Goal: Task Accomplishment & Management: Complete application form

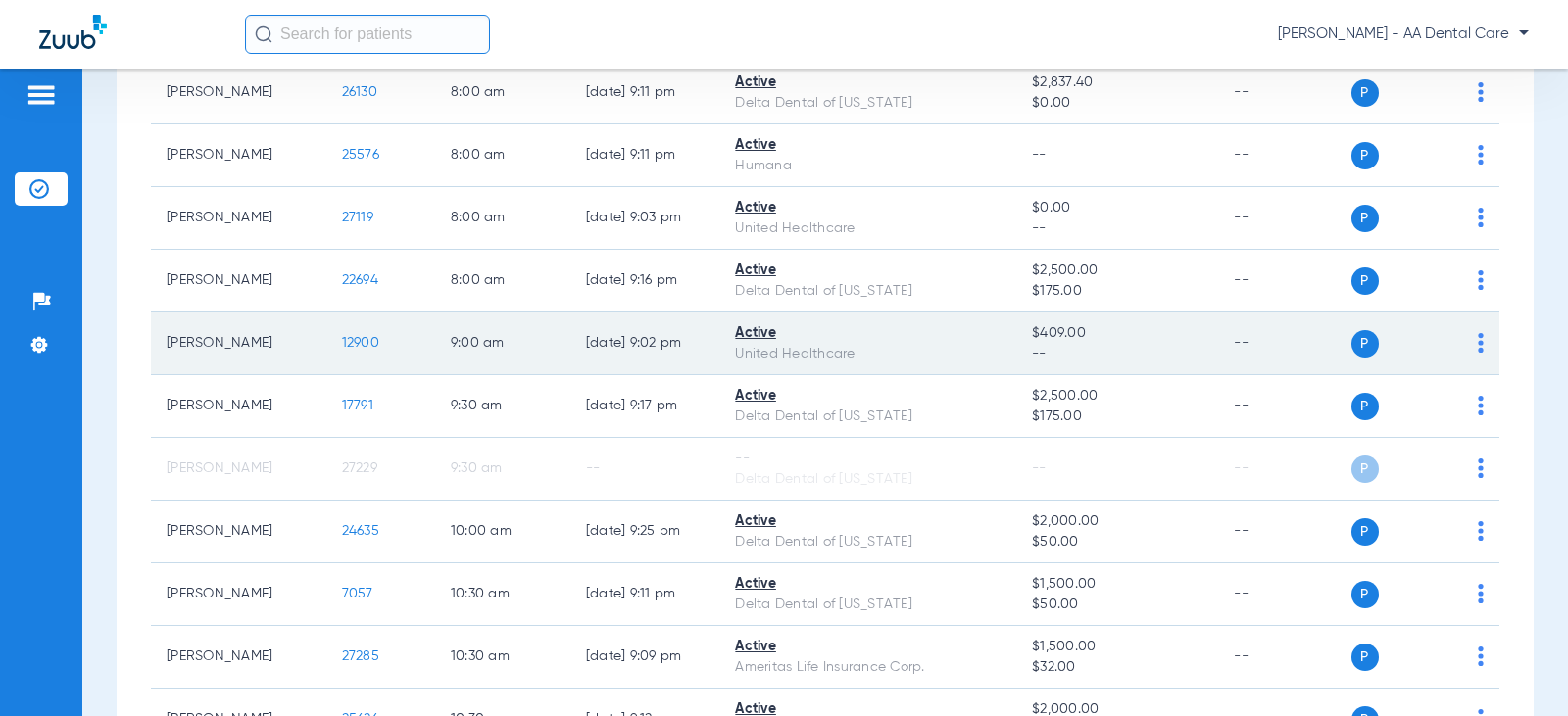
scroll to position [98, 0]
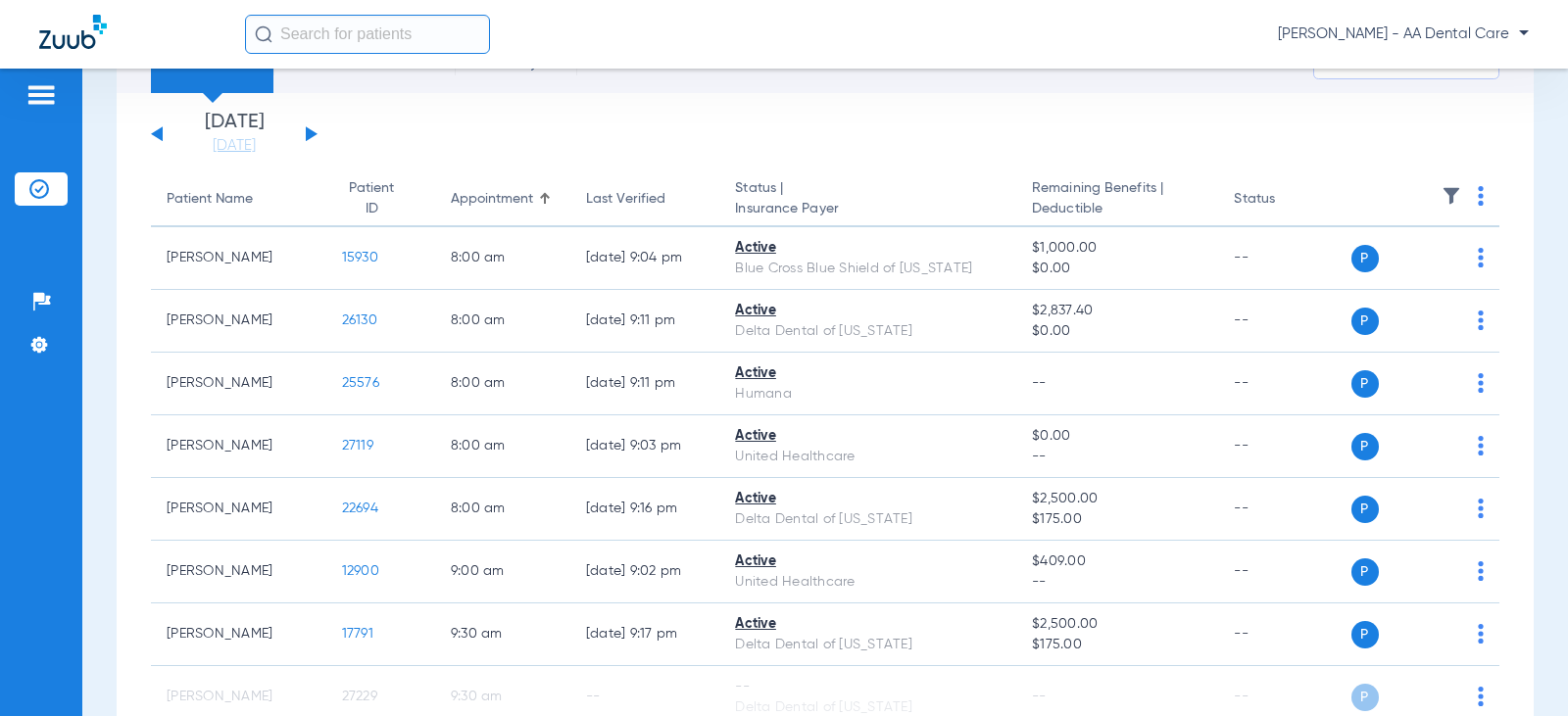
click at [311, 130] on button at bounding box center [312, 133] width 12 height 15
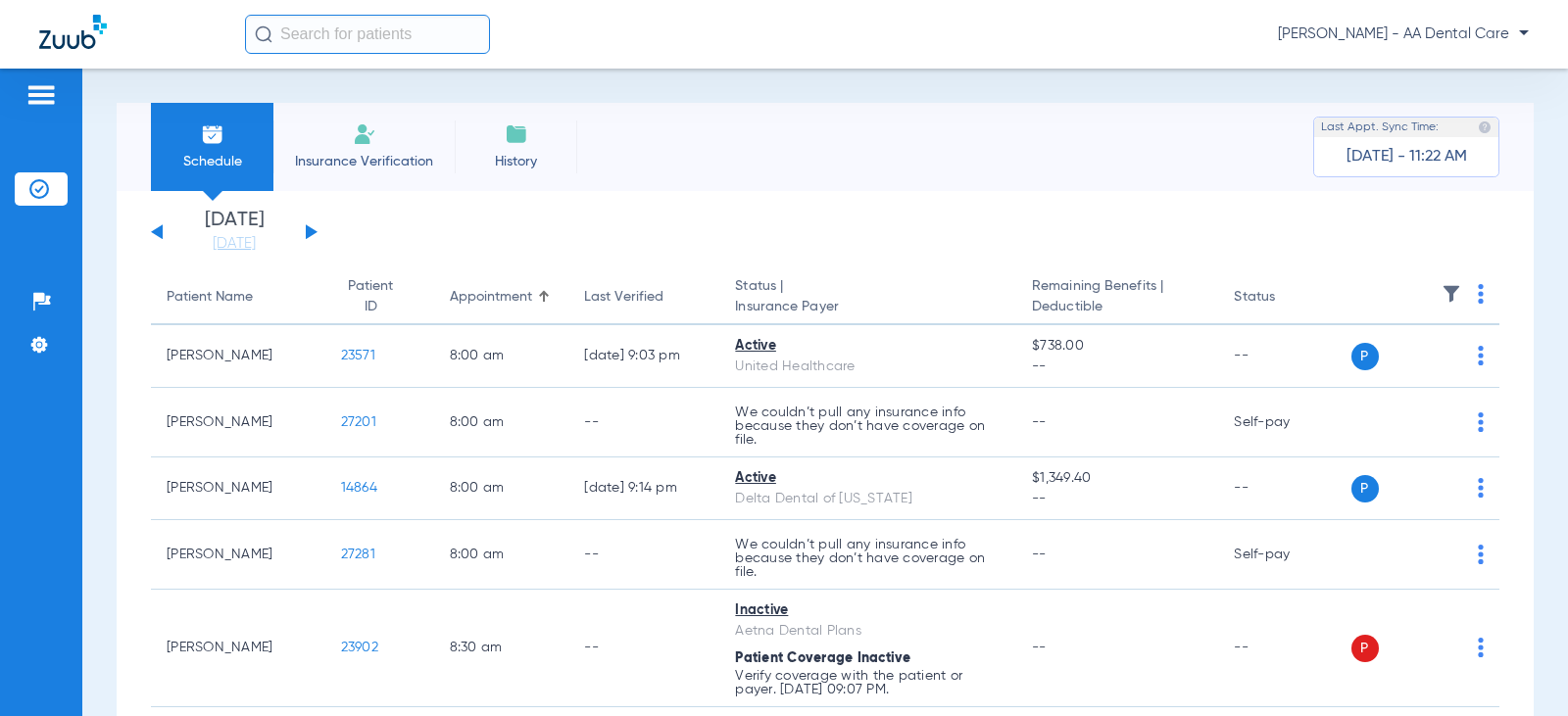
click at [384, 174] on li "Insurance Verification" at bounding box center [364, 146] width 181 height 89
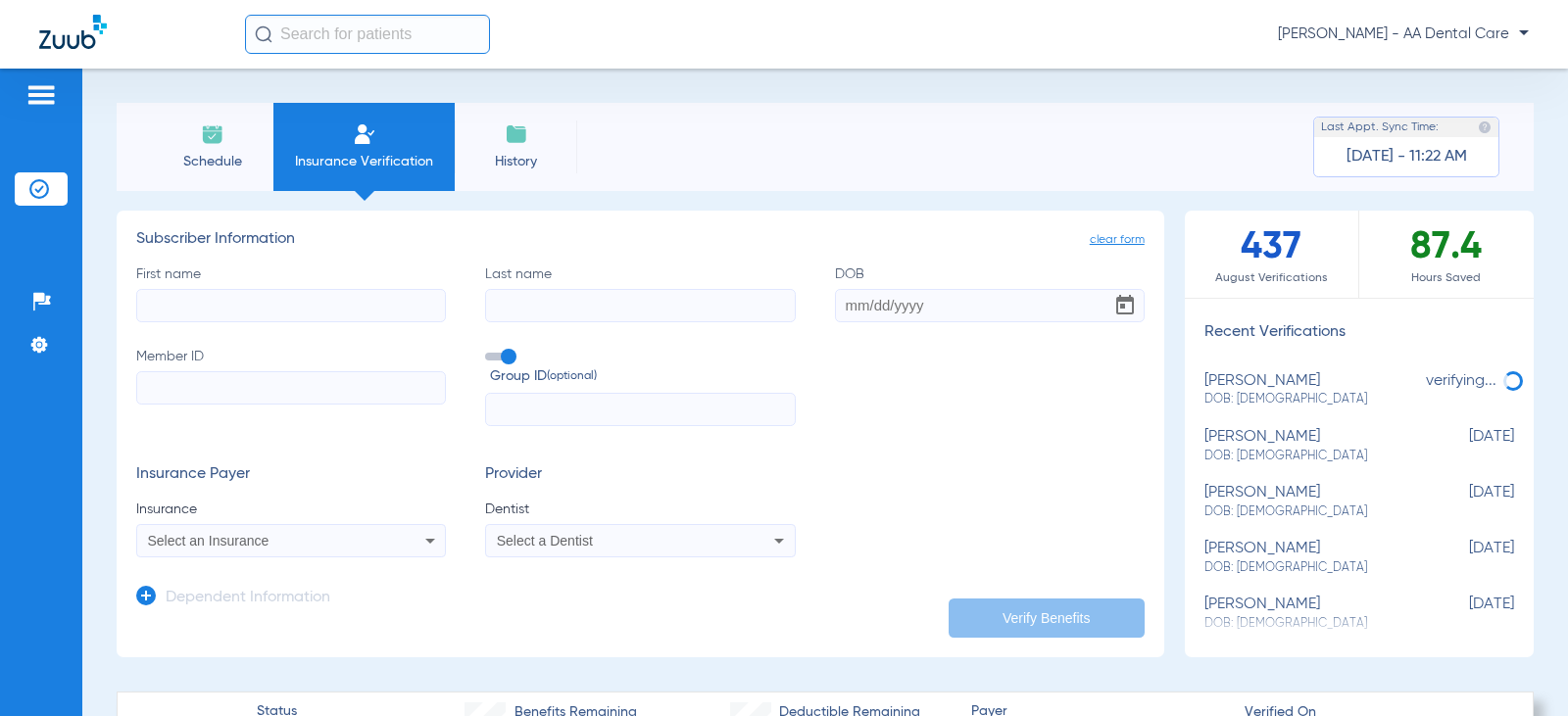
click at [342, 299] on input "First name" at bounding box center [291, 305] width 310 height 33
type input "[PERSON_NAME]"
type input "[DATE]"
click at [413, 376] on input "Member ID" at bounding box center [291, 387] width 310 height 33
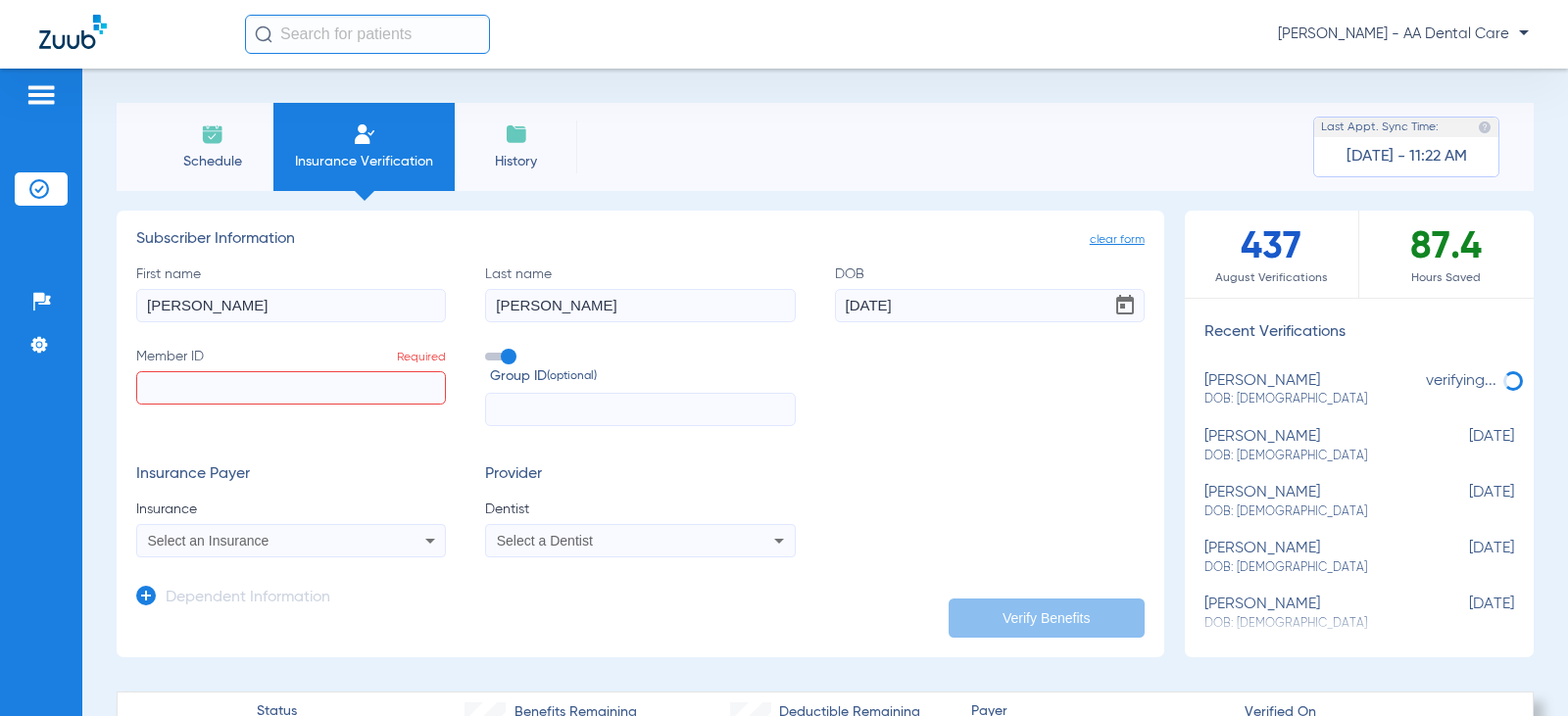
paste input "022405074"
type input "022405074"
click at [521, 400] on input "text" at bounding box center [639, 409] width 310 height 33
click at [497, 356] on span at bounding box center [500, 357] width 30 height 8
click at [489, 350] on input "Group ID (optional)" at bounding box center [489, 350] width 0 height 0
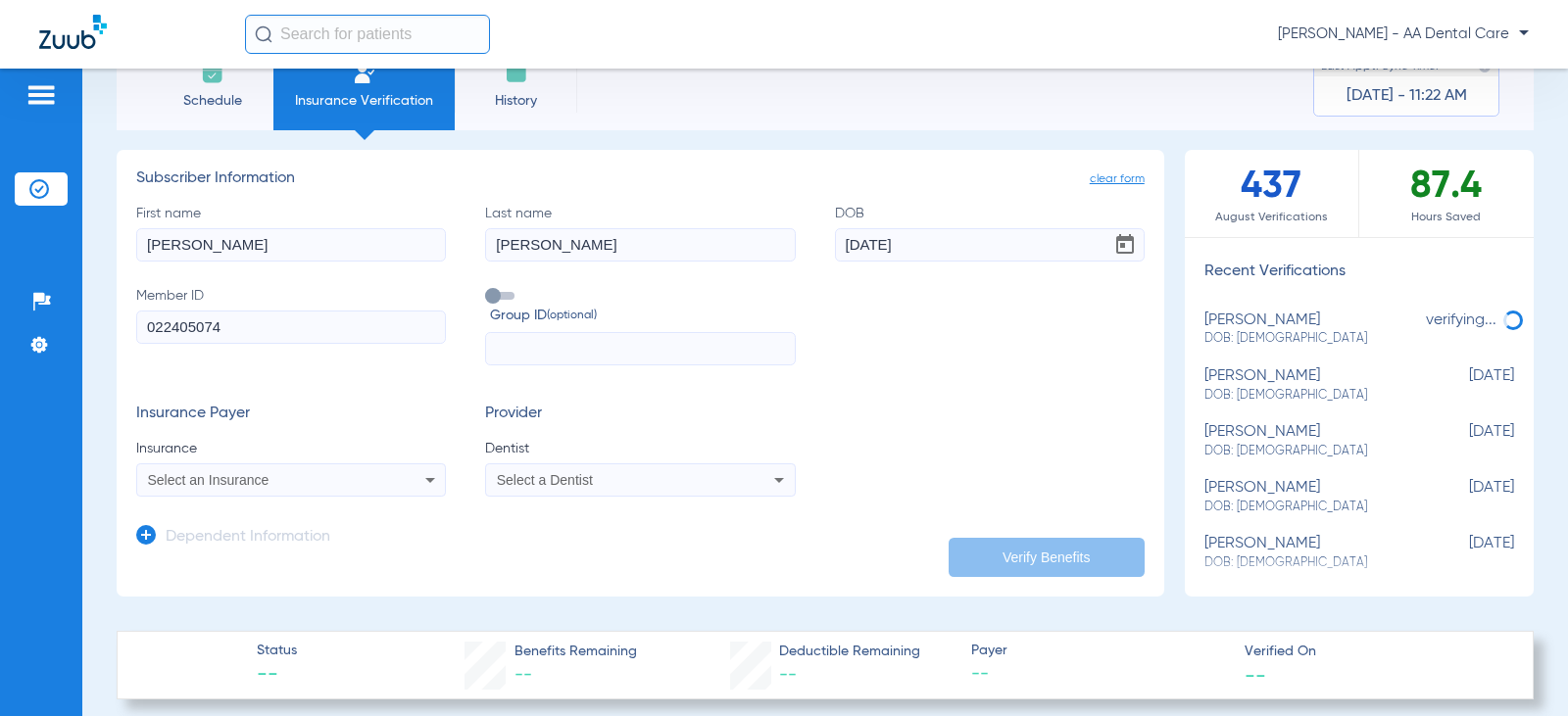
scroll to position [196, 0]
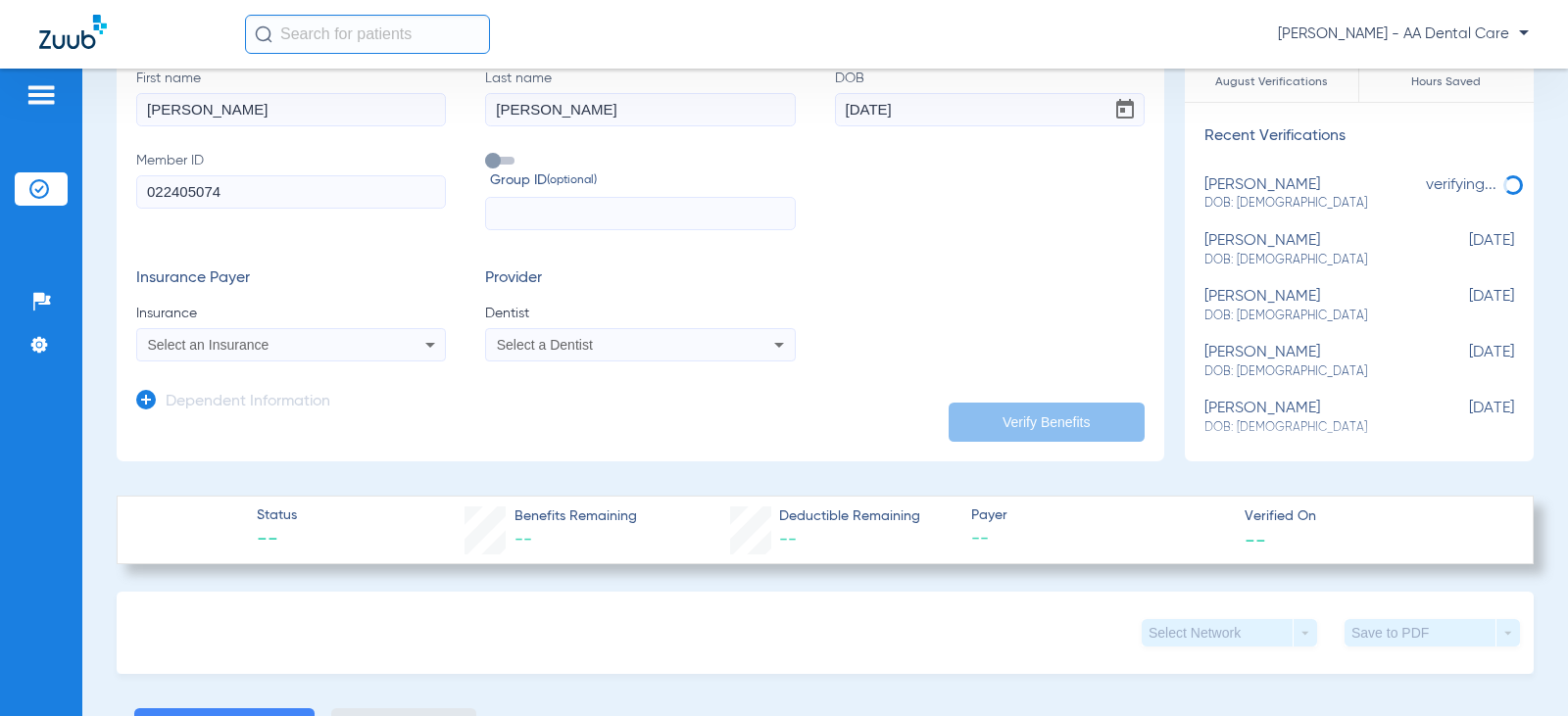
click at [323, 338] on div "Select an Insurance" at bounding box center [291, 346] width 308 height 24
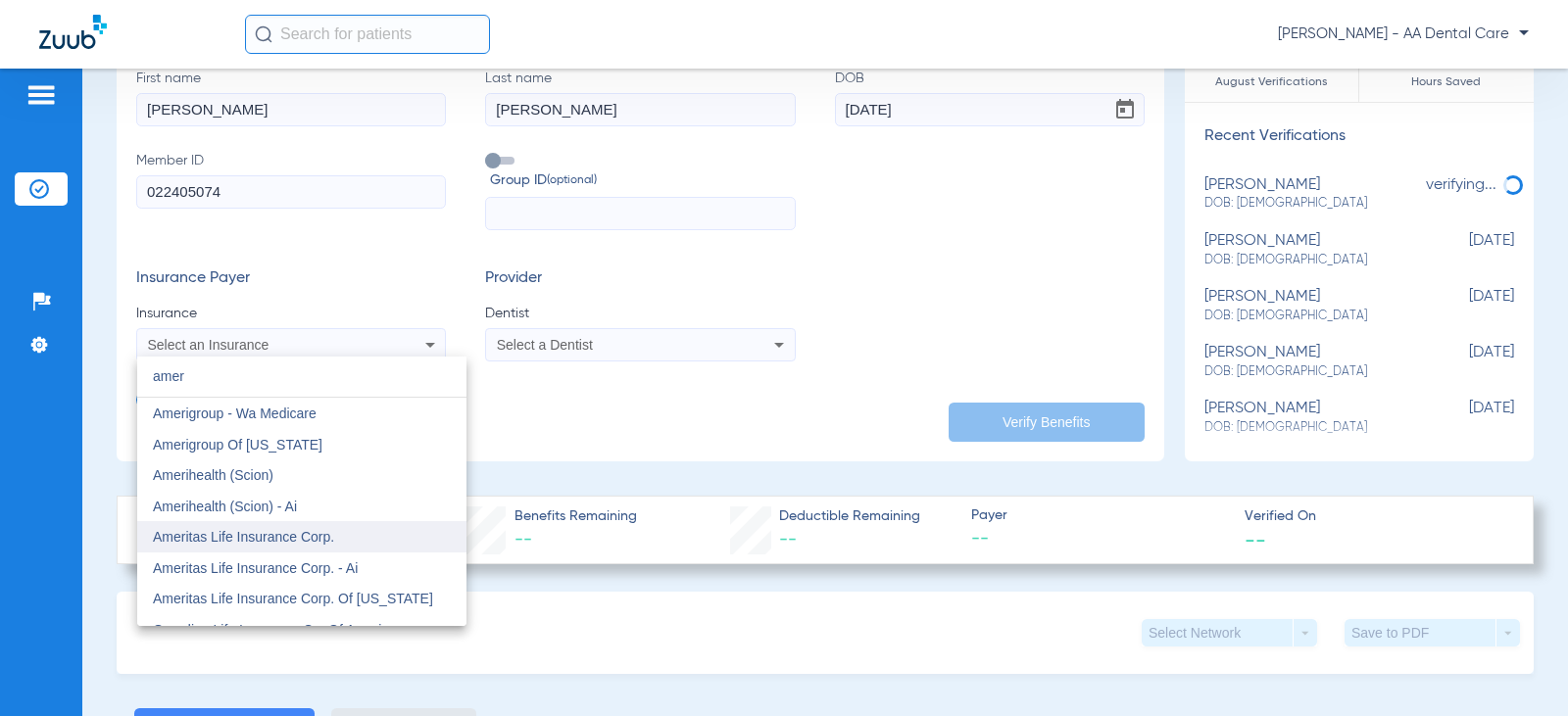
type input "amer"
click at [286, 538] on span "Ameritas Life Insurance Corp." at bounding box center [244, 537] width 181 height 16
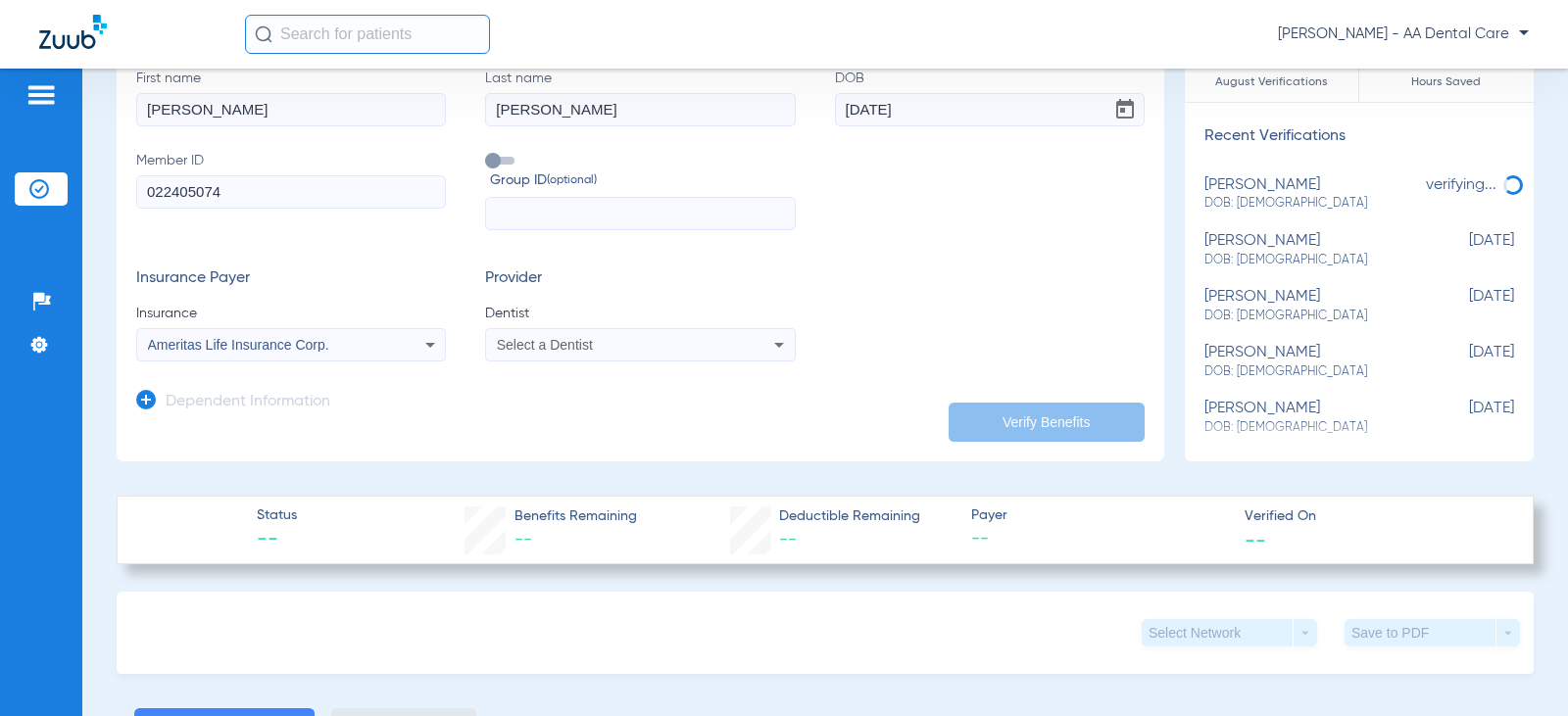
click at [770, 351] on icon at bounding box center [780, 346] width 24 height 24
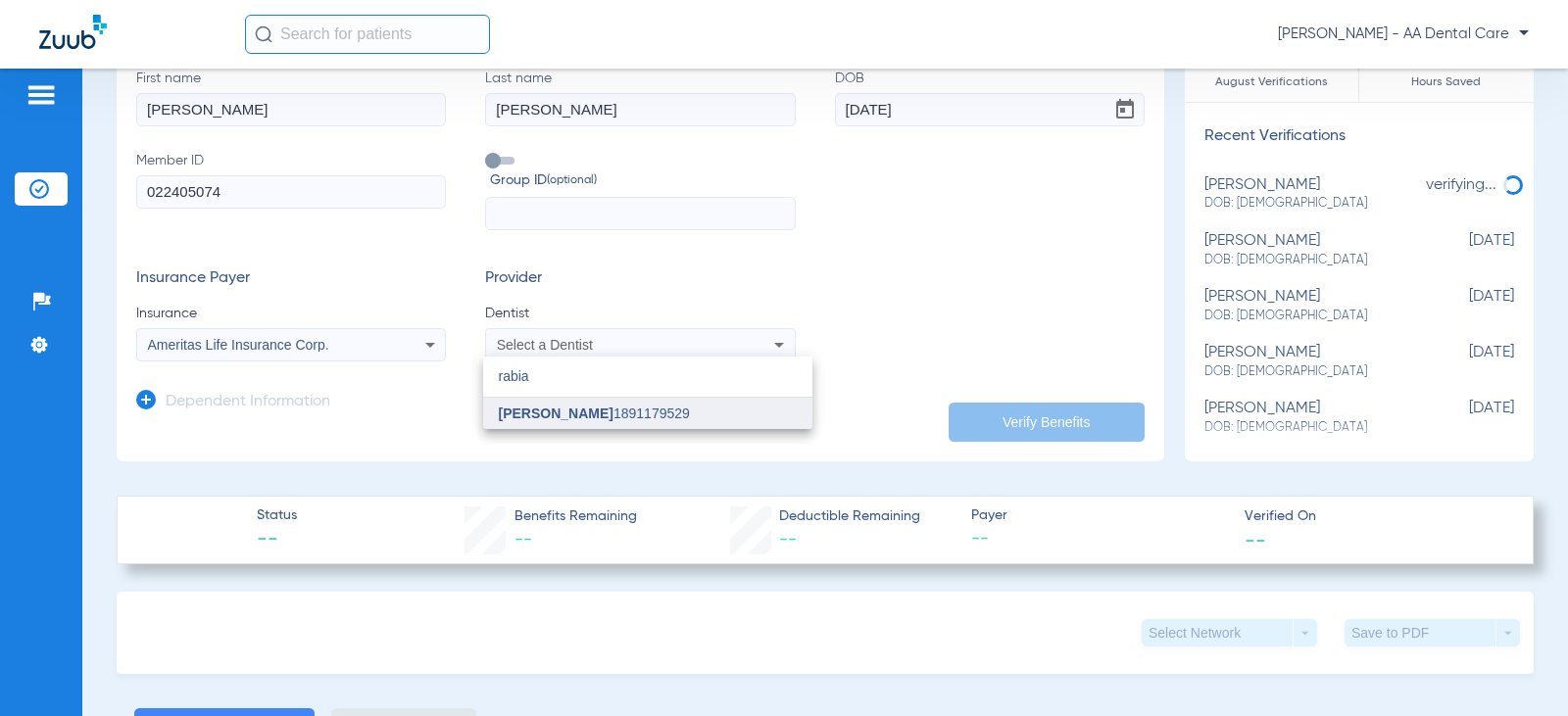
type input "rabia"
click at [619, 416] on span "[PERSON_NAME] 1891179529" at bounding box center [594, 413] width 191 height 14
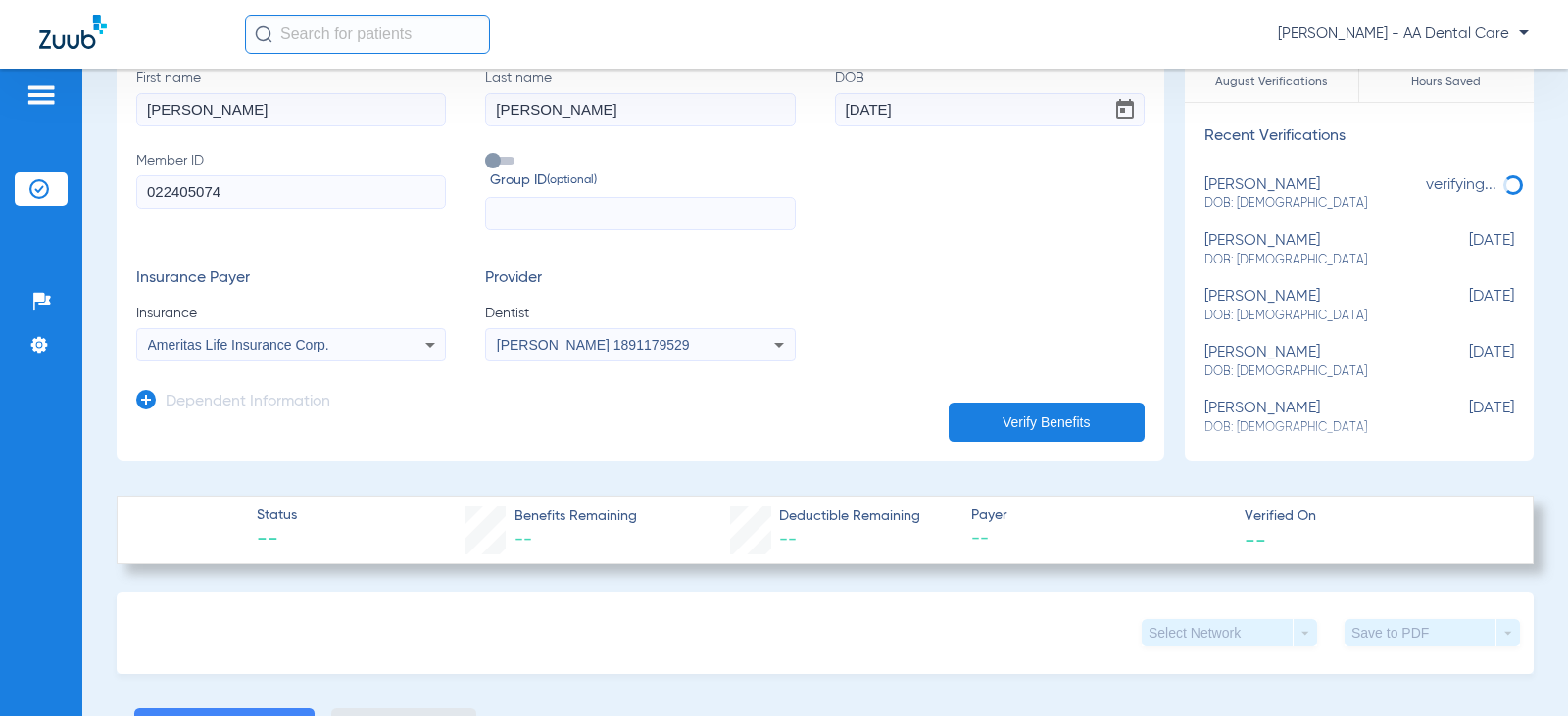
click at [957, 415] on button "Verify Benefits" at bounding box center [1046, 421] width 196 height 39
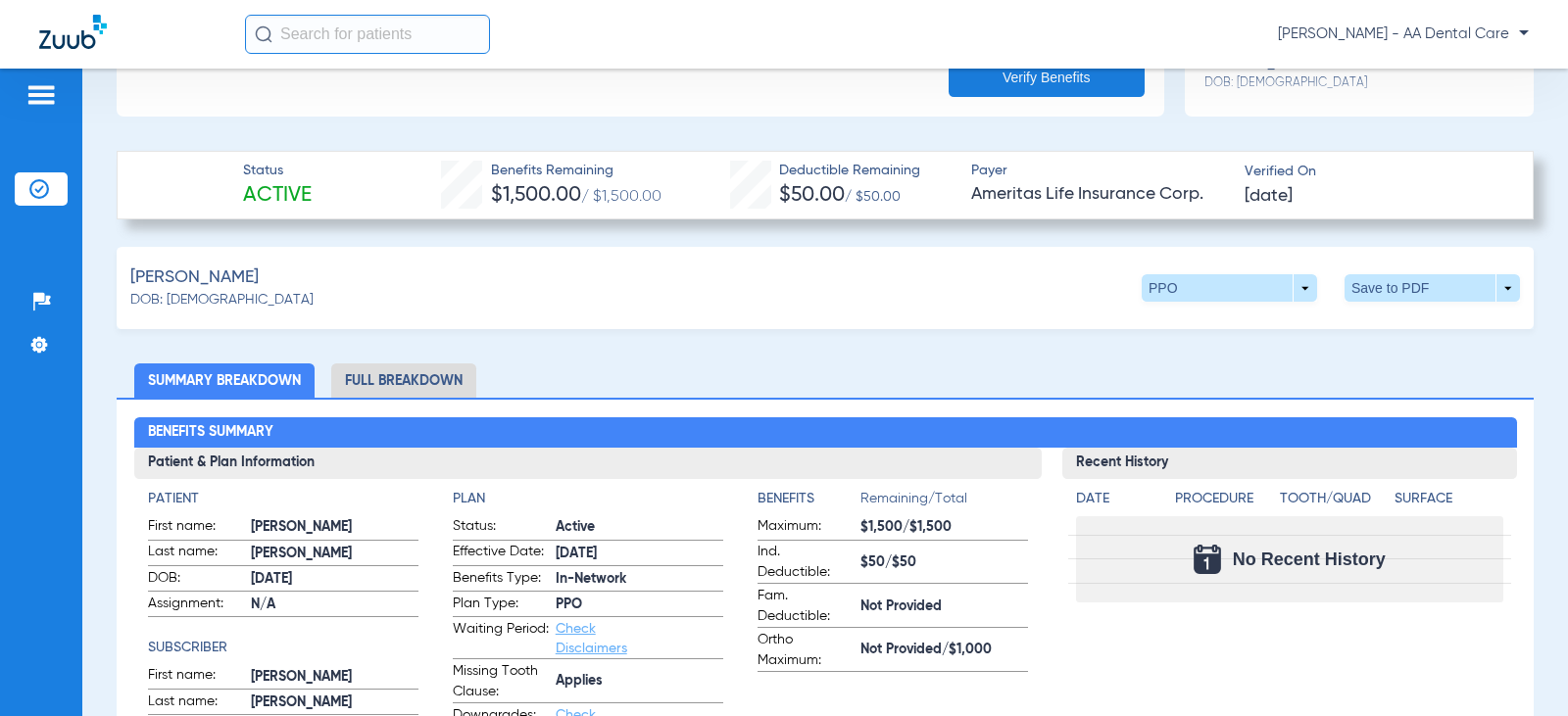
scroll to position [686, 0]
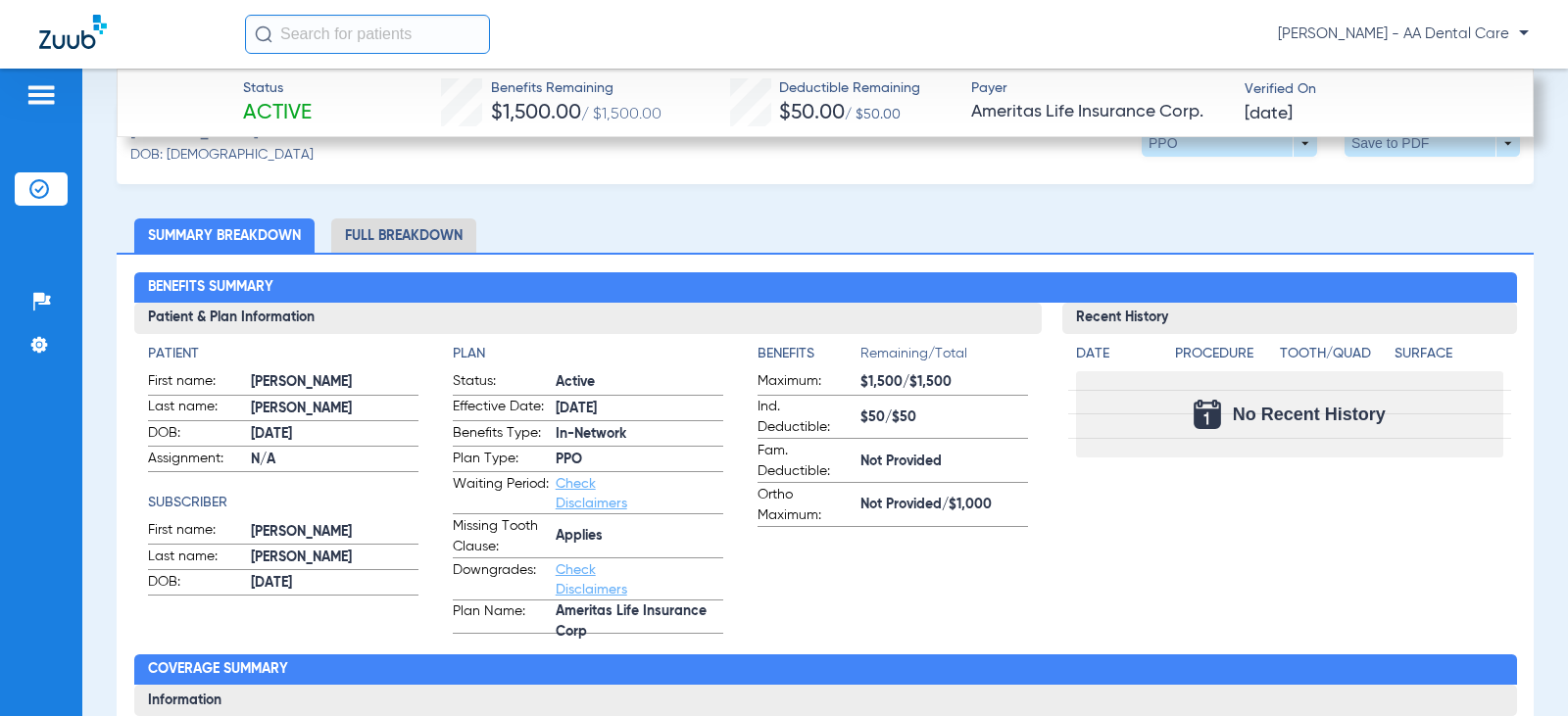
click at [429, 222] on li "Full Breakdown" at bounding box center [404, 235] width 145 height 34
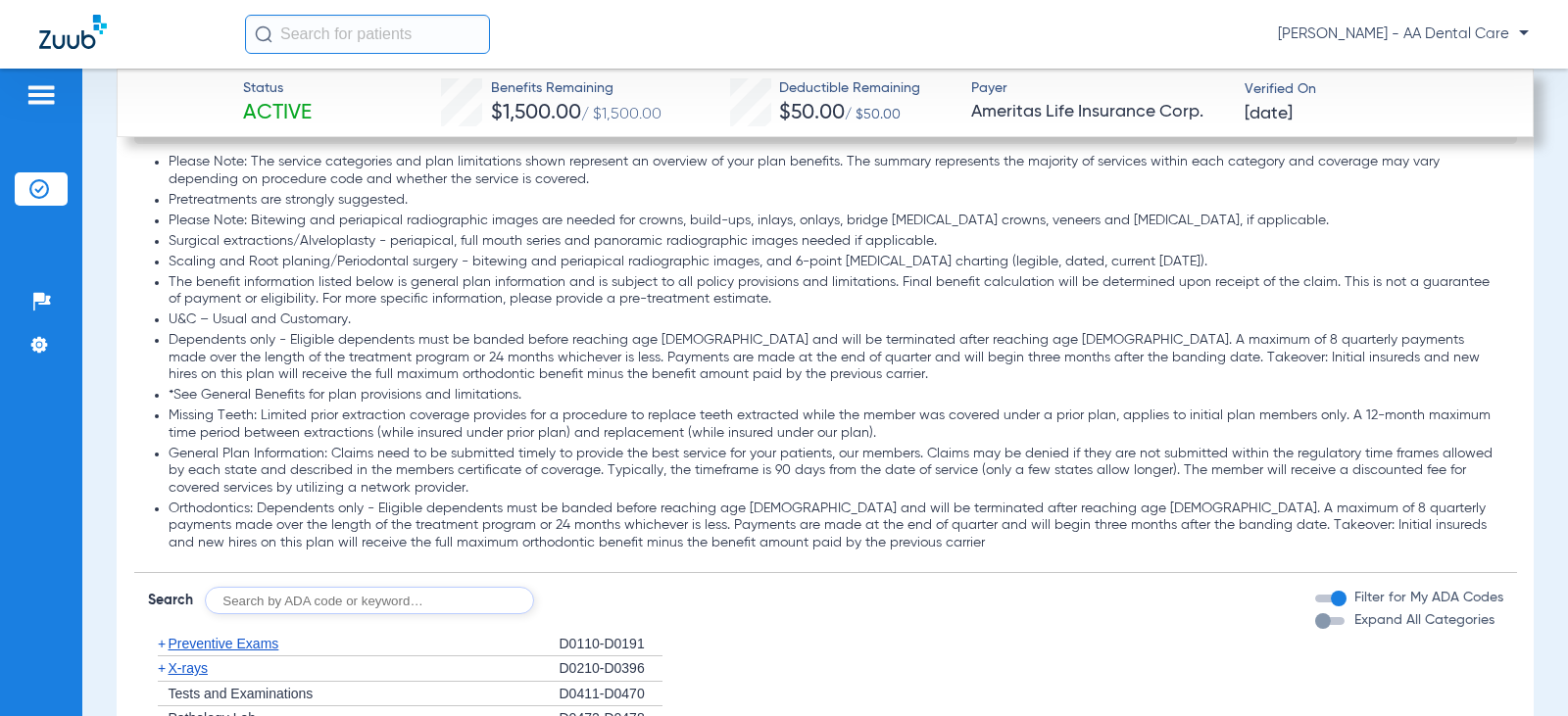
scroll to position [2450, 0]
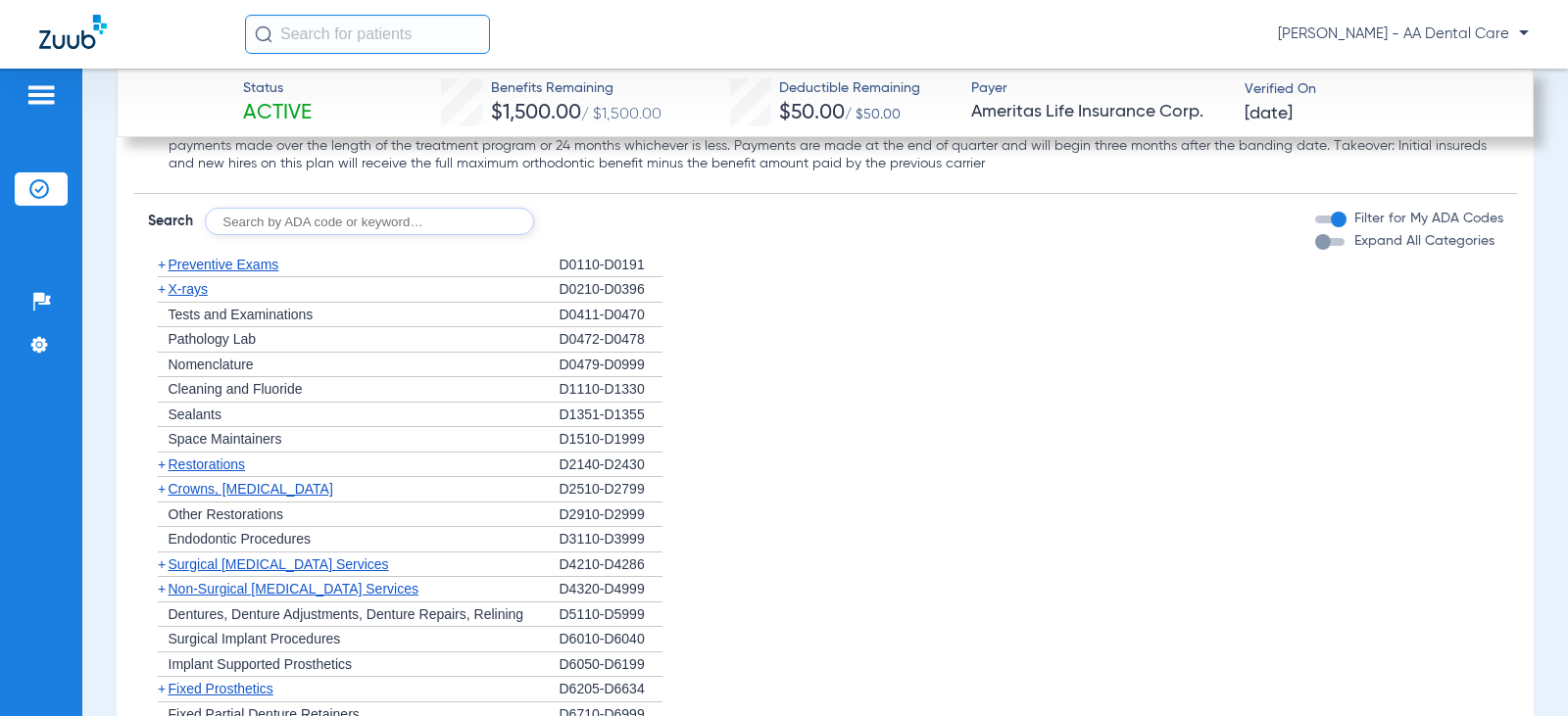
click at [1318, 243] on div "button" at bounding box center [1330, 242] width 30 height 8
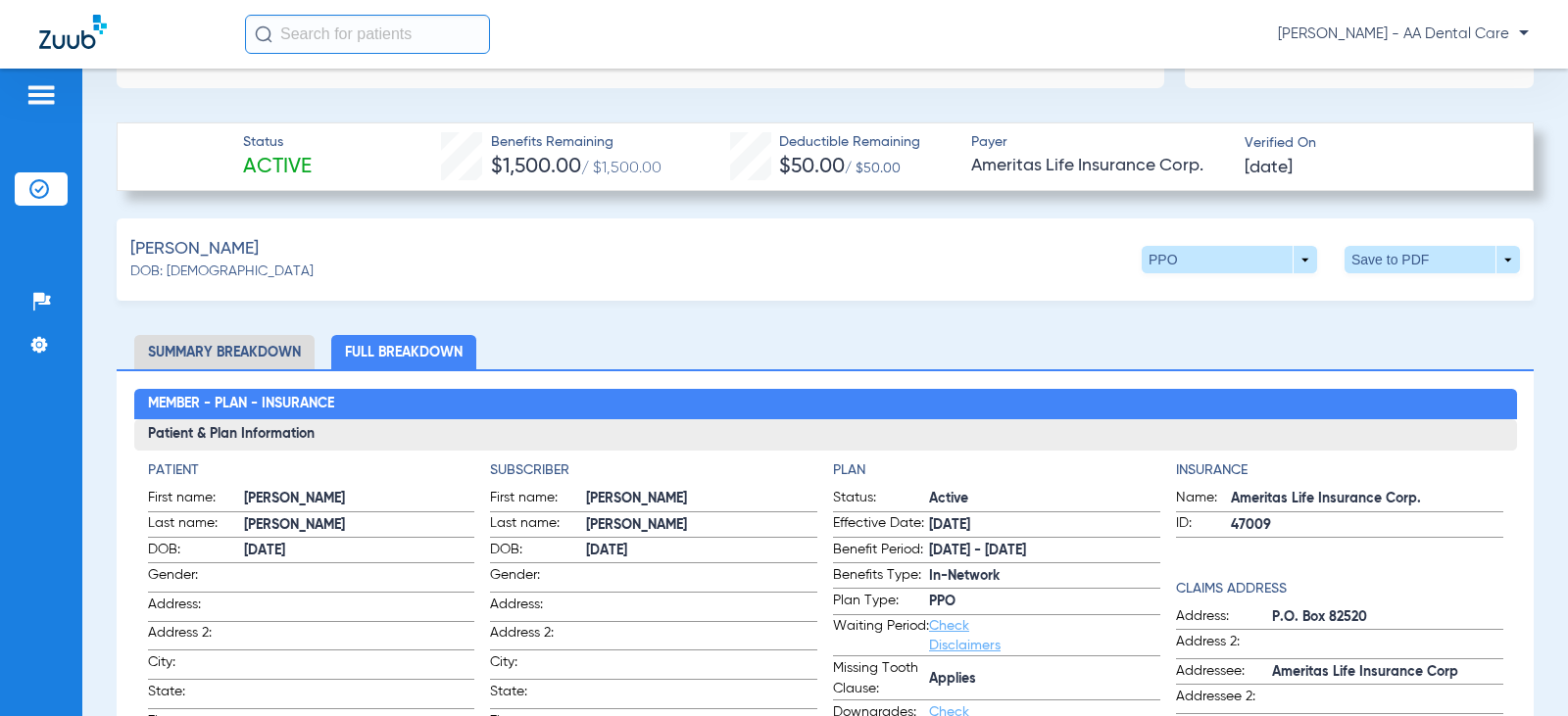
scroll to position [588, 0]
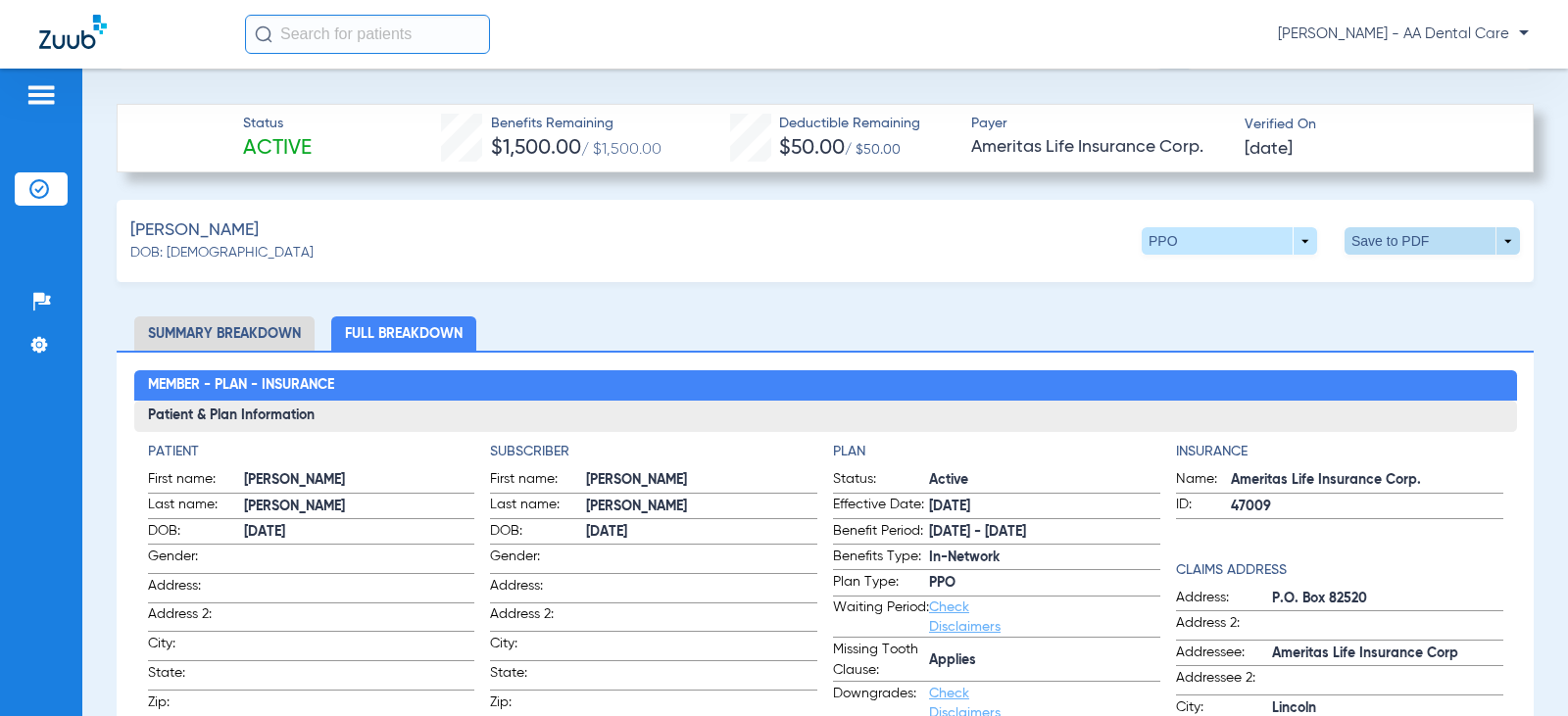
click at [1387, 252] on span at bounding box center [1432, 241] width 175 height 28
click at [1294, 283] on span "Save to PDF" at bounding box center [1270, 279] width 78 height 14
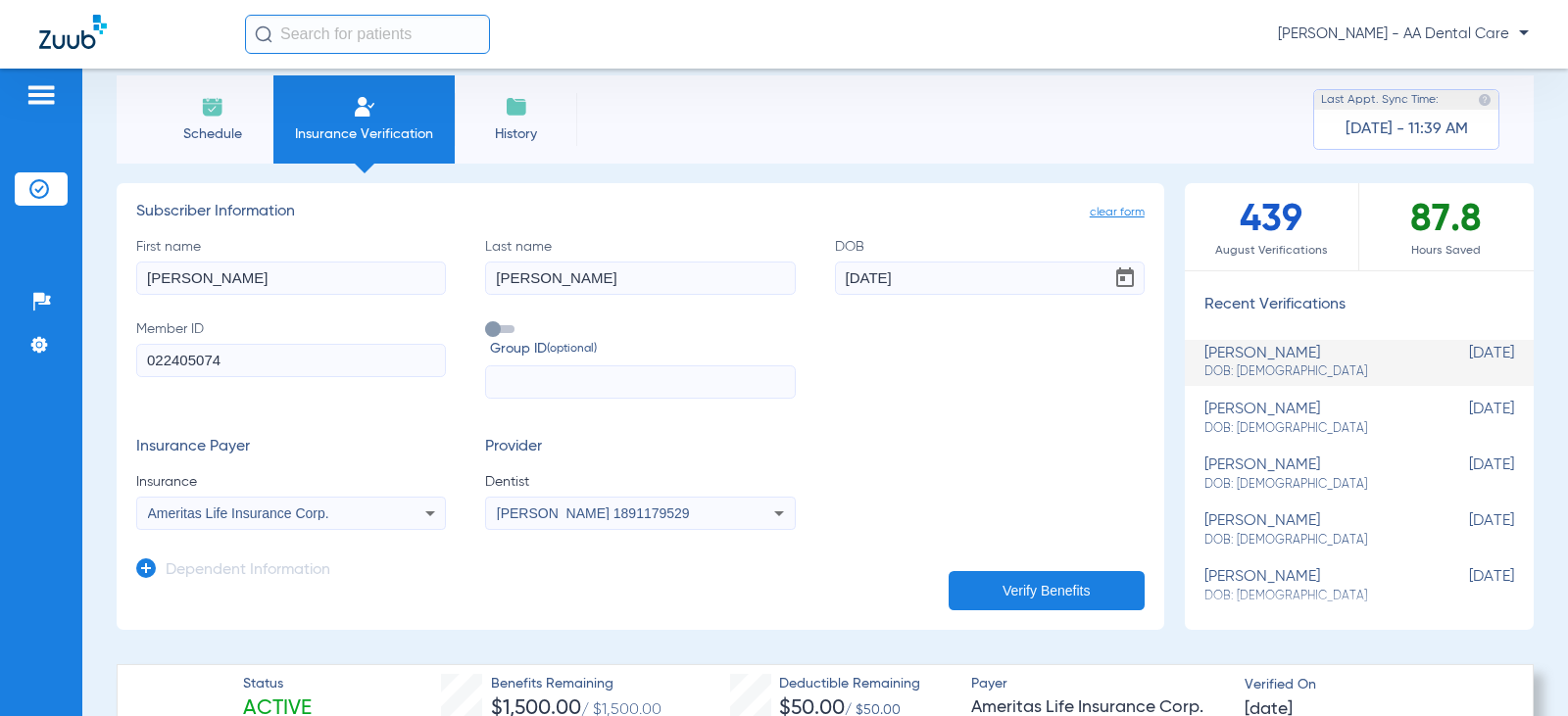
scroll to position [0, 0]
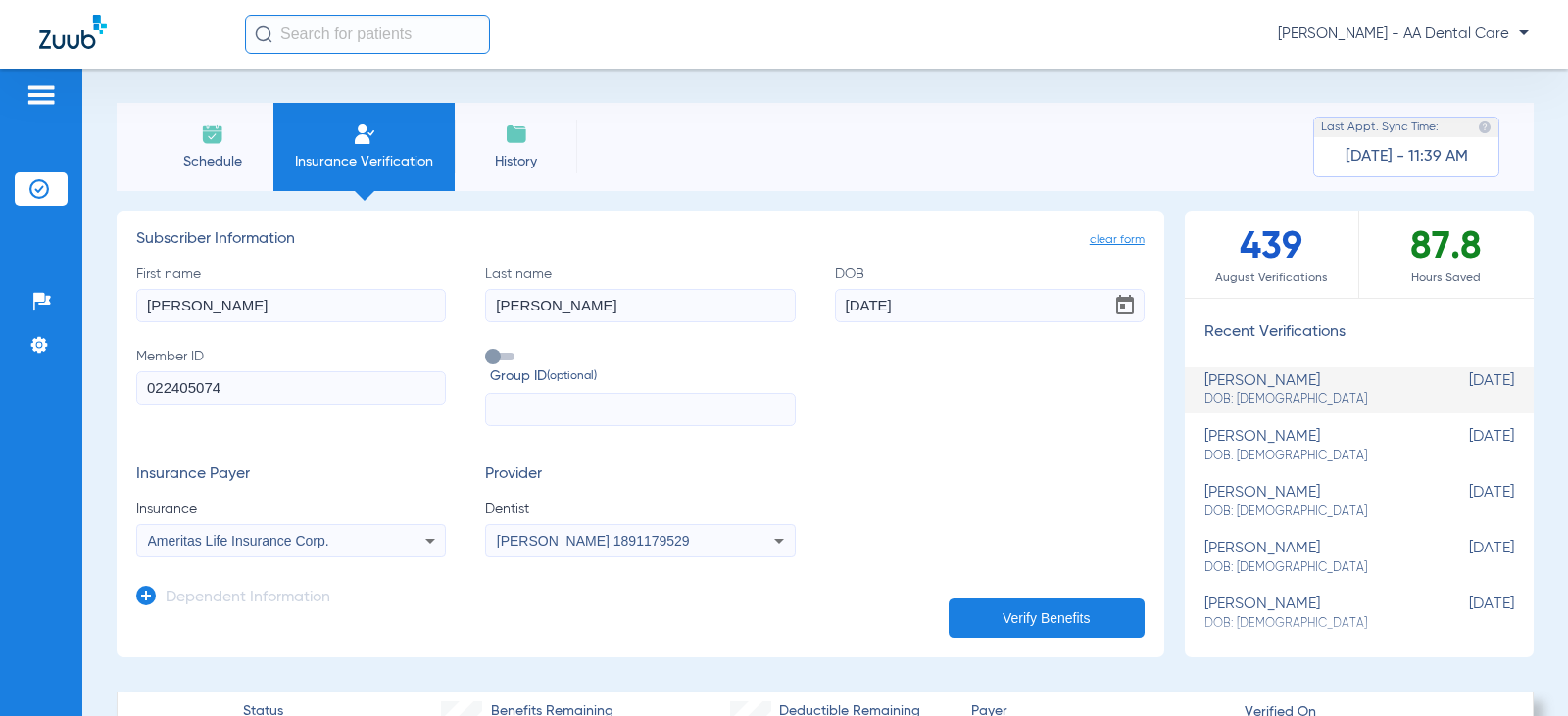
drag, startPoint x: 227, startPoint y: 159, endPoint x: 243, endPoint y: 185, distance: 30.5
click at [227, 159] on span "Schedule" at bounding box center [211, 162] width 93 height 20
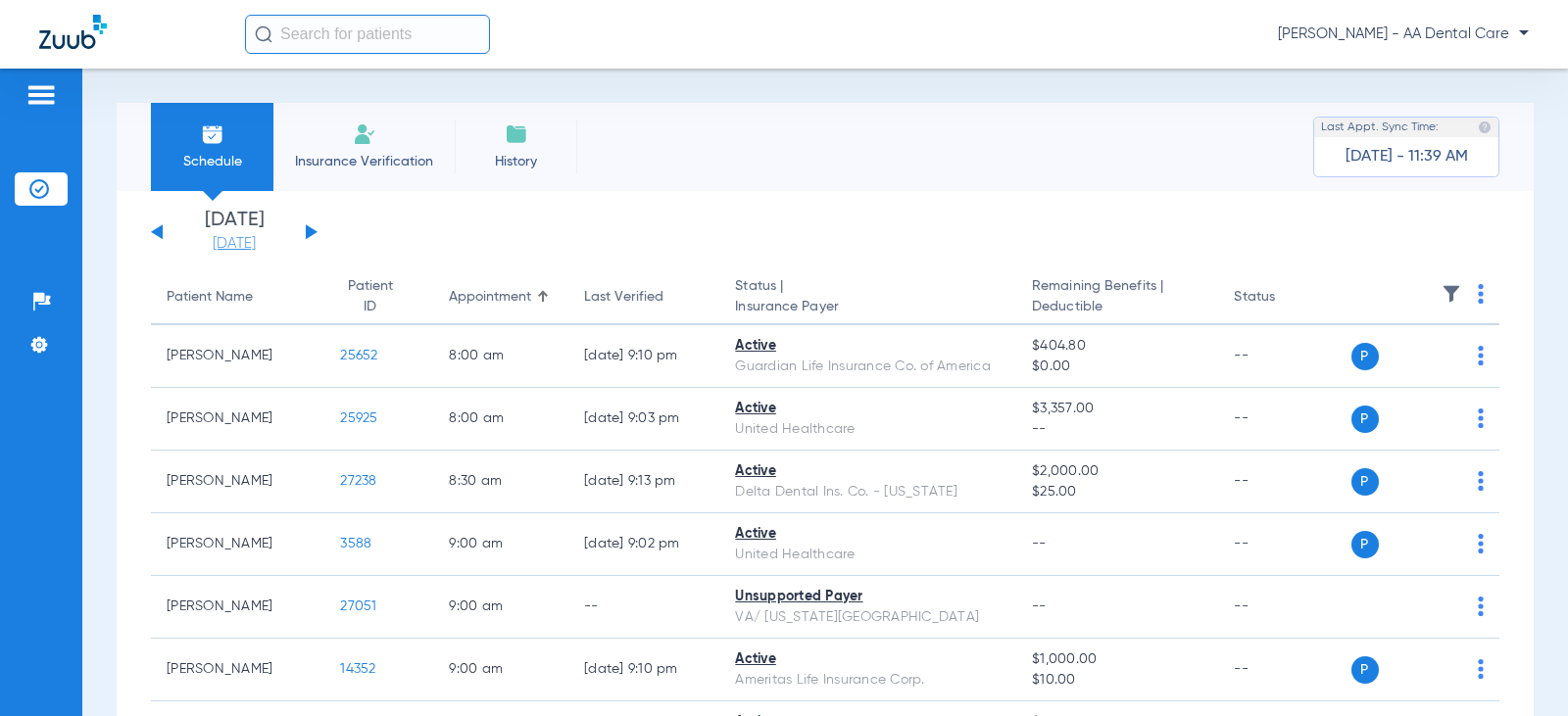
click at [251, 240] on link "[DATE]" at bounding box center [234, 244] width 117 height 20
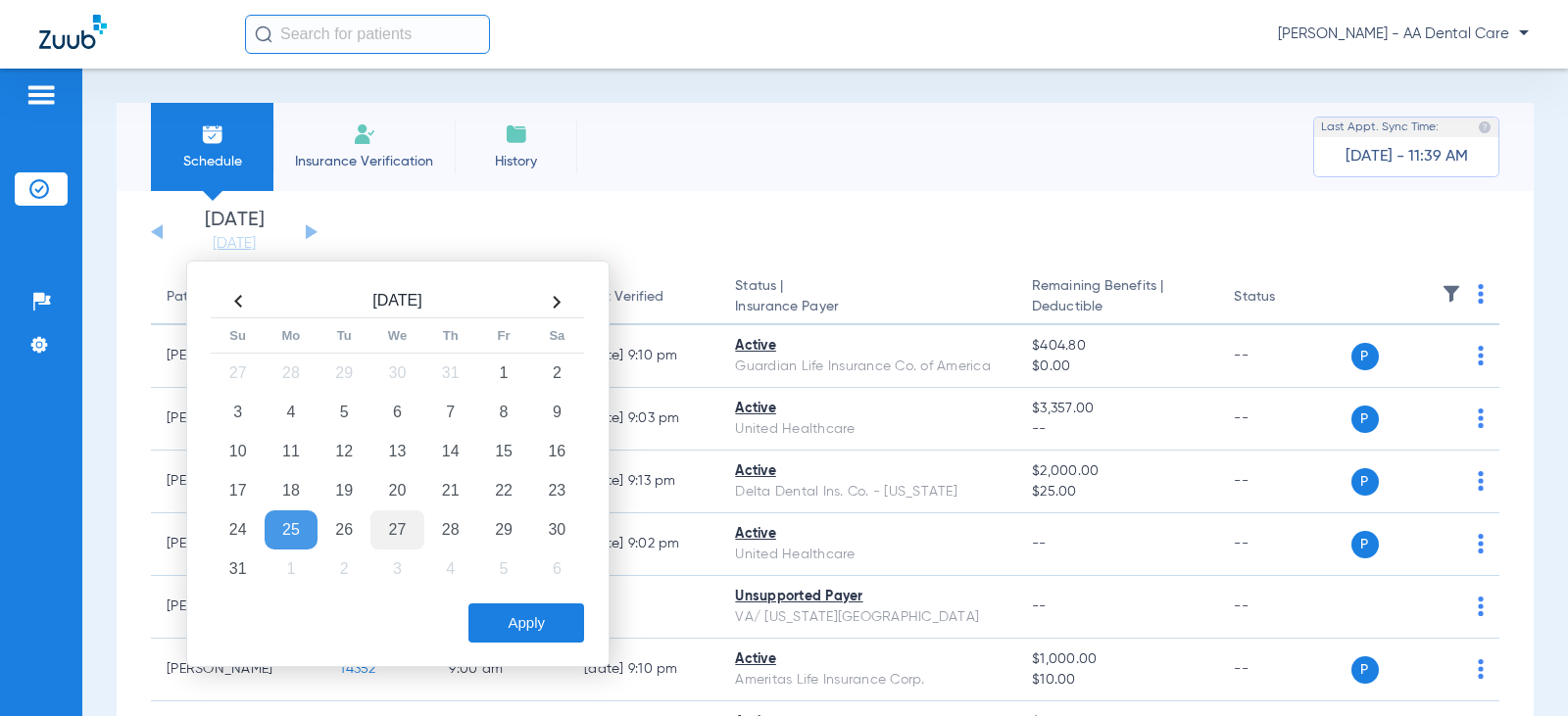
click at [410, 524] on td "27" at bounding box center [396, 530] width 53 height 39
click at [514, 611] on button "Apply" at bounding box center [526, 622] width 115 height 39
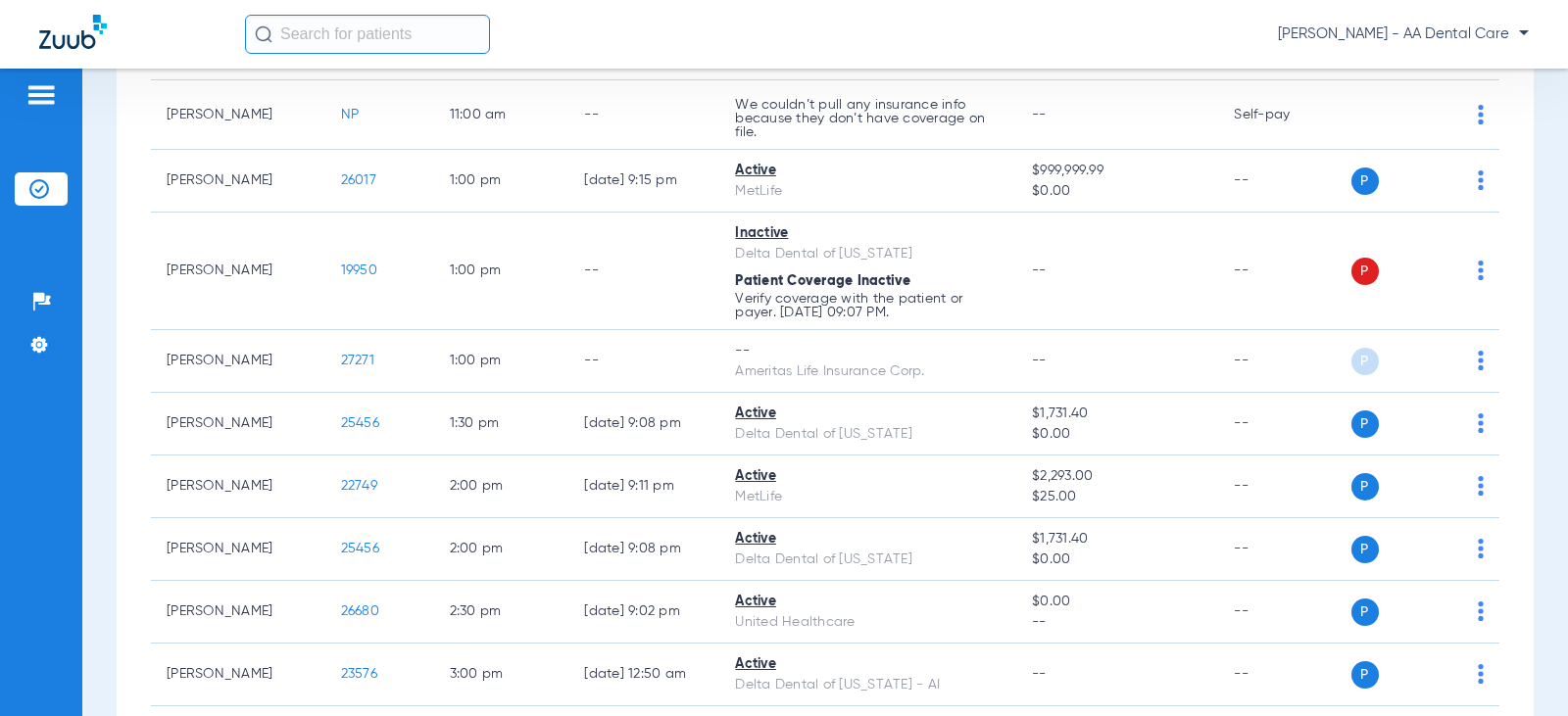
scroll to position [1078, 0]
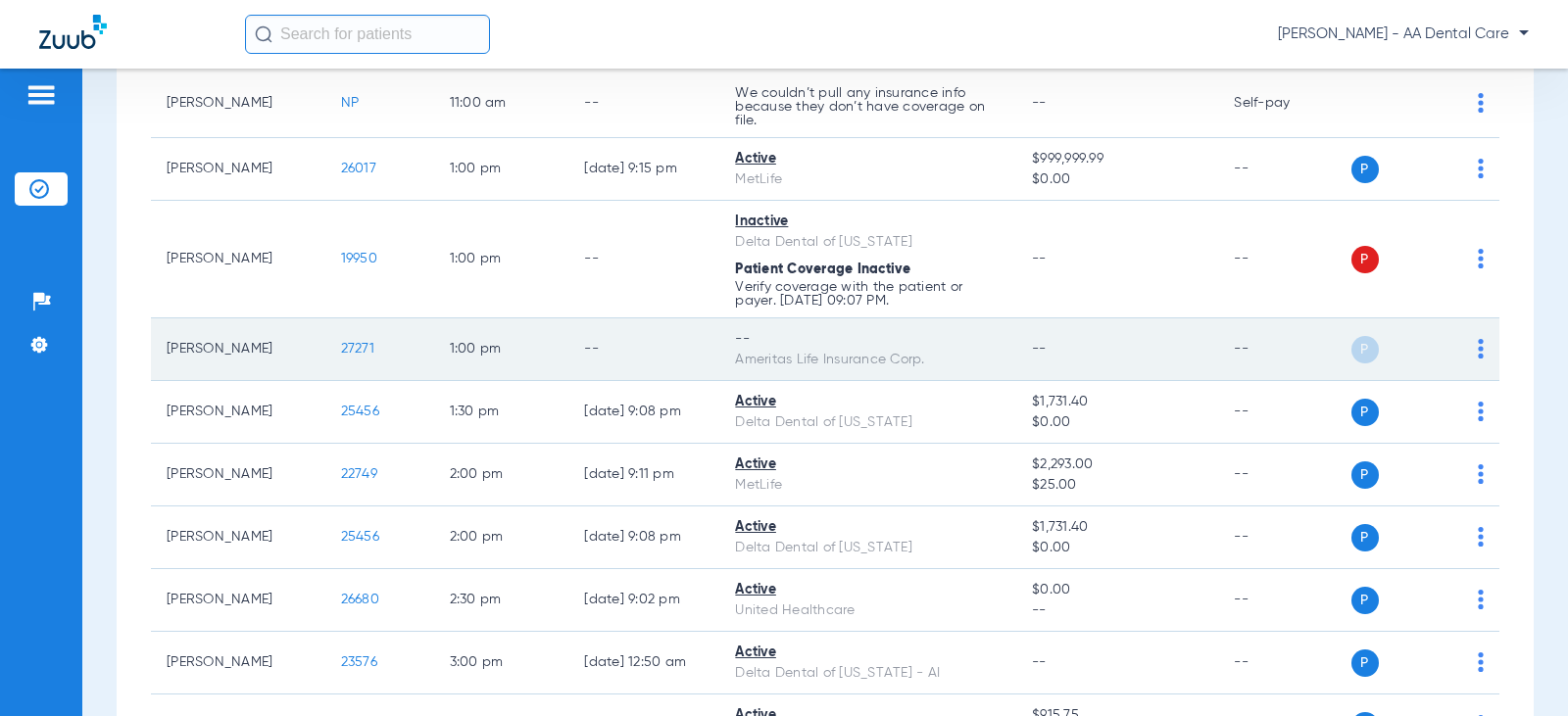
click at [1477, 342] on img at bounding box center [1480, 350] width 6 height 20
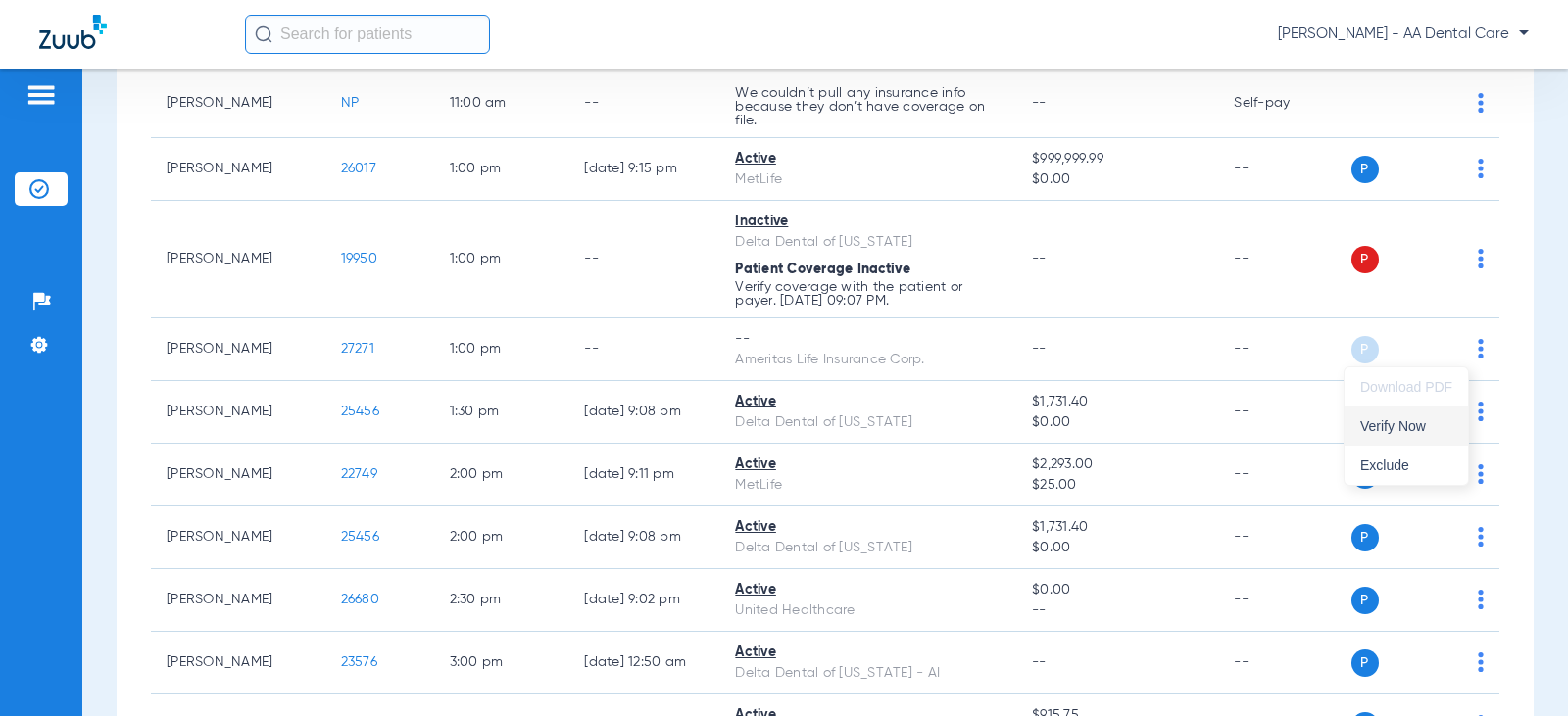
click at [1422, 432] on span "Verify Now" at bounding box center [1406, 426] width 93 height 14
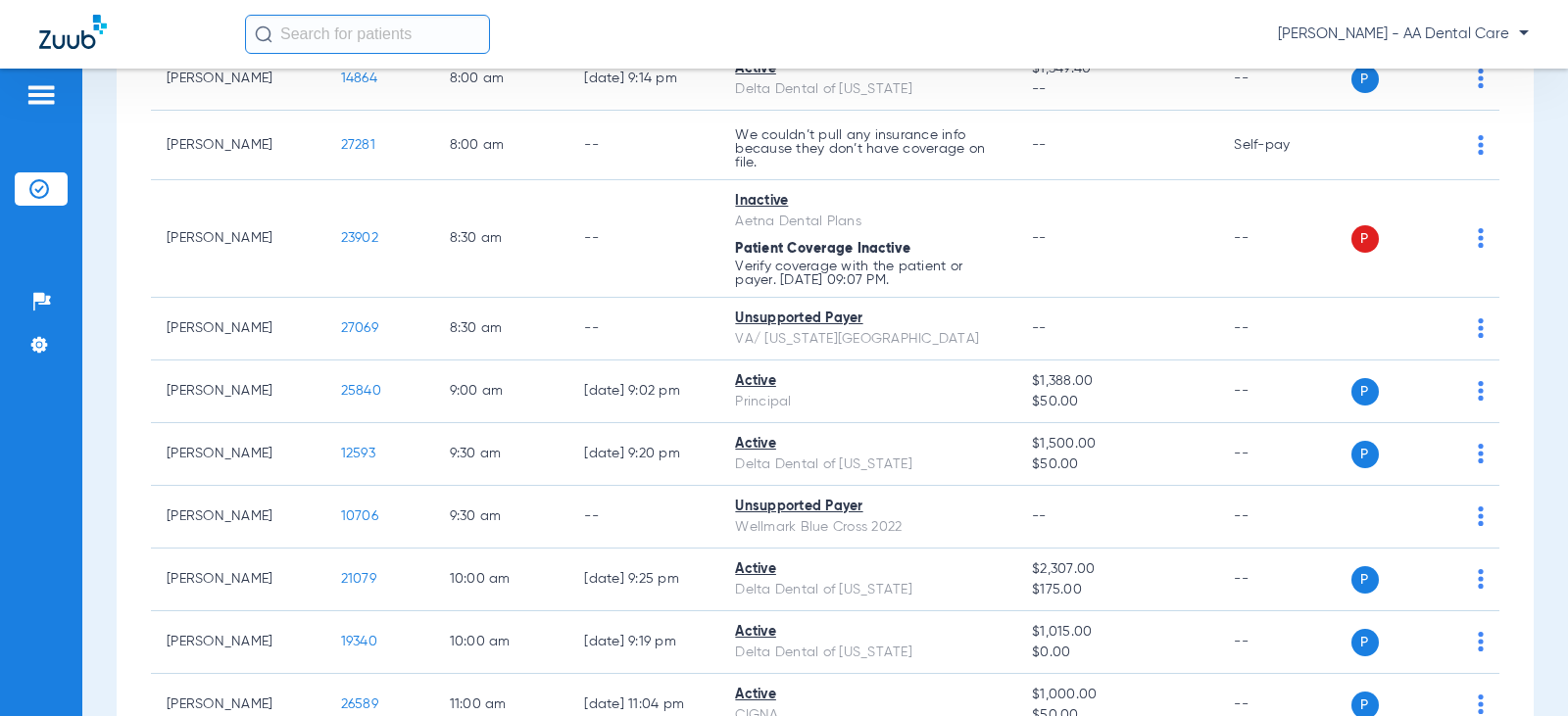
scroll to position [196, 0]
